Goal: Communication & Community: Ask a question

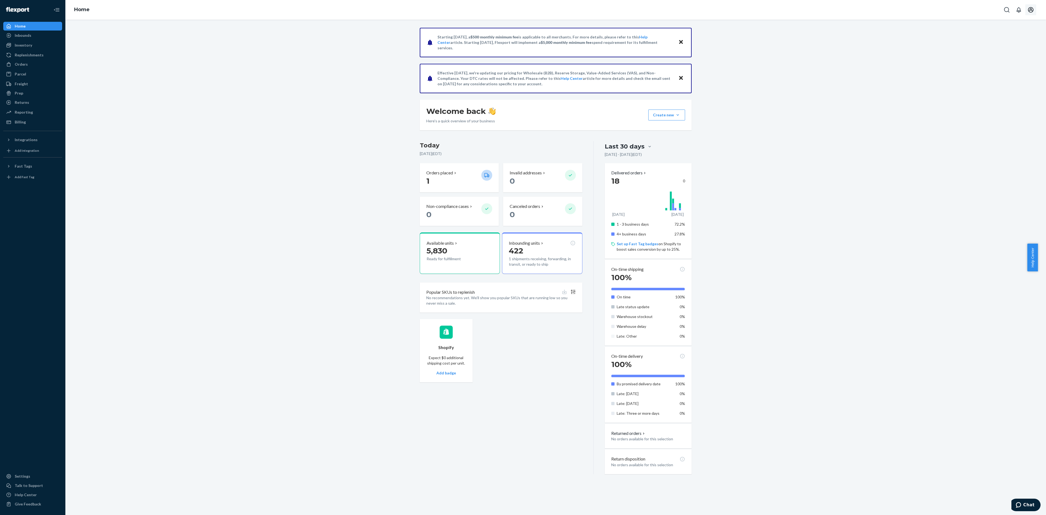
click at [1029, 8] on icon "Open account menu" at bounding box center [1030, 9] width 5 height 5
click at [1015, 59] on div "Log out" at bounding box center [1017, 64] width 41 height 10
click at [1031, 10] on icon "Open account menu" at bounding box center [1030, 9] width 5 height 5
click at [1011, 59] on div "Log out" at bounding box center [1017, 64] width 41 height 10
click at [1020, 501] on button "Chat" at bounding box center [1025, 504] width 31 height 13
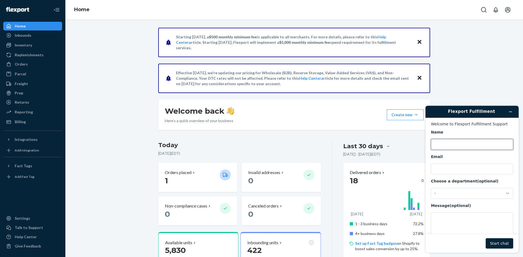
click at [448, 147] on input "Name" at bounding box center [472, 144] width 82 height 11
type input "[PERSON_NAME]"
type input "[PERSON_NAME][EMAIL_ADDRESS][DOMAIN_NAME]"
click at [435, 219] on textarea "Message (optional)" at bounding box center [472, 228] width 82 height 31
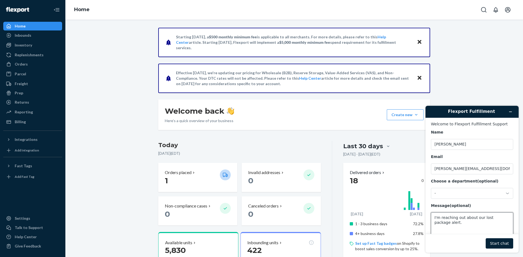
paste textarea "kercy4-sucwad-zybkUs"
paste textarea "Deliverr order R1VTHRDDLG"
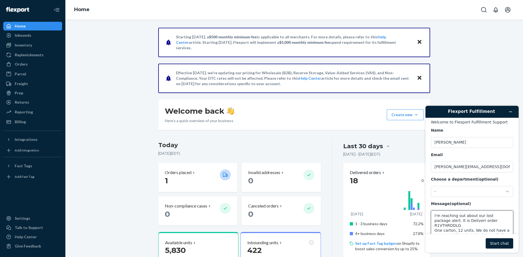
scroll to position [7, 0]
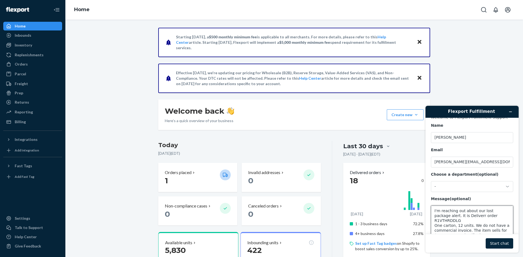
type textarea "I'm reaching out about our lost package alert. It is Deliverr order R1VTHRDDLG …"
click at [502, 244] on button "Start chat" at bounding box center [500, 244] width 28 height 10
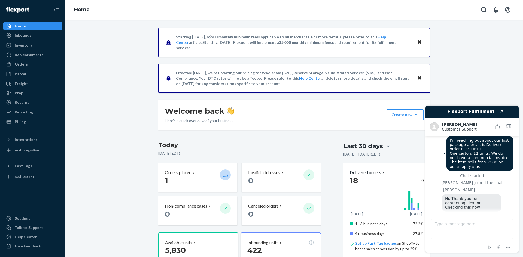
scroll to position [23, 0]
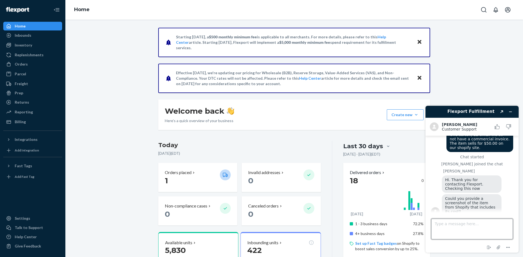
click at [446, 227] on textarea "Type a message here..." at bounding box center [472, 229] width 82 height 21
type textarea "Yes. Can I drag it to this chat box?"
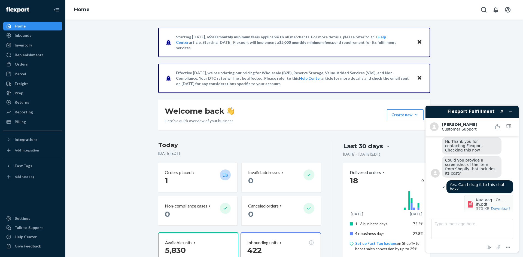
scroll to position [81, 0]
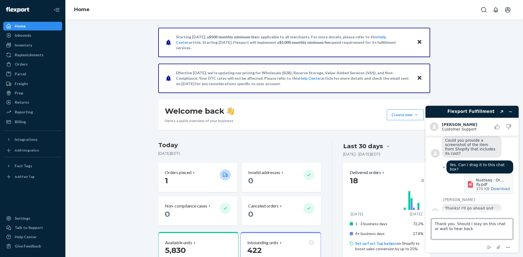
type textarea "Thank you. Should I stay on this chat or wait to hear back?"
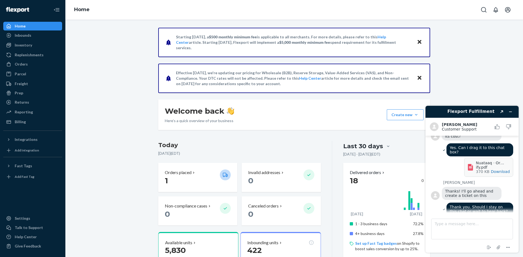
scroll to position [121, 0]
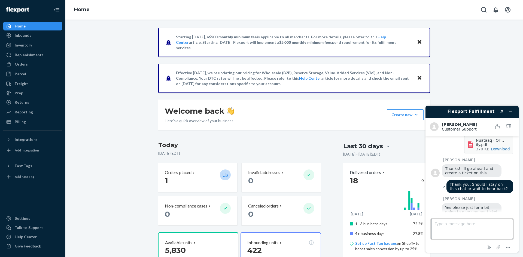
click at [448, 224] on textarea "Type a message here..." at bounding box center [472, 229] width 82 height 21
type textarea "Thank you."
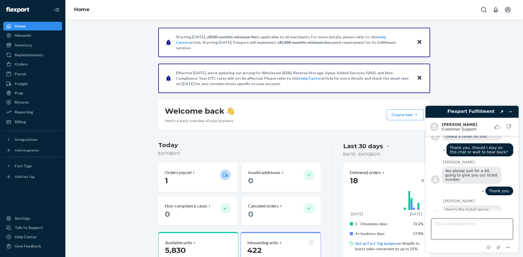
scroll to position [156, 0]
drag, startPoint x: 466, startPoint y: 206, endPoint x: 445, endPoint y: 202, distance: 21.7
click at [445, 209] on span "Here's the ticket we've created for it 804230" at bounding box center [467, 213] width 45 height 9
copy span "Here's the ticket we've created for it 804230"
click at [447, 223] on textarea "Type a message here..." at bounding box center [472, 229] width 82 height 21
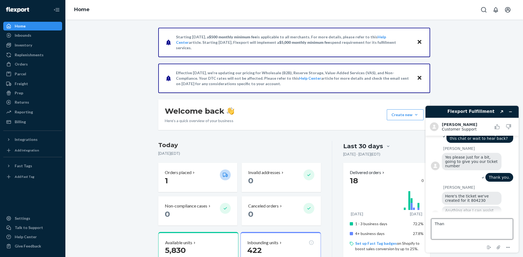
scroll to position [170, 0]
type textarea "Thank you. What is the next step?"
click at [494, 224] on textarea "Thank you. What is the next step?" at bounding box center [472, 229] width 82 height 21
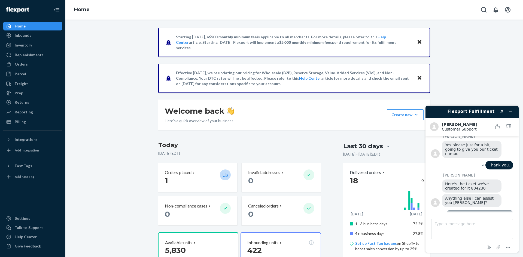
scroll to position [210, 0]
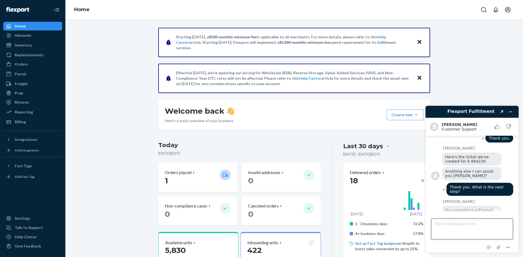
click at [472, 228] on textarea "Type a message here..." at bounding box center [472, 229] width 82 height 21
type textarea "Thanks! That was easy!"
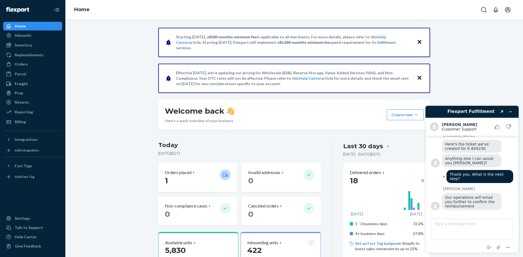
scroll to position [272, 0]
